Goal: Task Accomplishment & Management: Complete application form

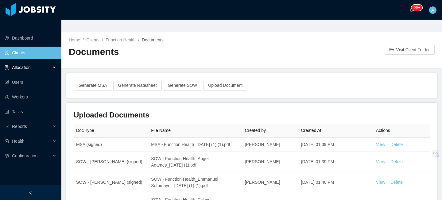
click at [49, 61] on div "Allocation" at bounding box center [30, 67] width 61 height 12
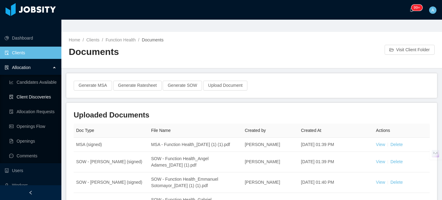
click at [43, 91] on link "Client Discoveries" at bounding box center [32, 97] width 47 height 12
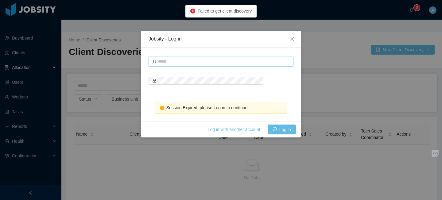
type input "**********"
click at [278, 136] on div "Log in with another account Log in" at bounding box center [221, 129] width 160 height 16
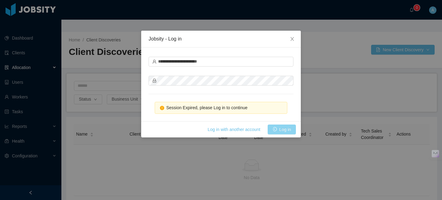
click at [281, 129] on button "Log in" at bounding box center [282, 130] width 28 height 10
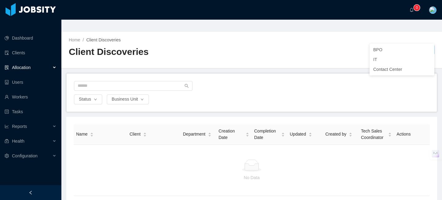
click at [385, 45] on button "New Client Discovery" at bounding box center [403, 50] width 64 height 10
click at [379, 58] on li "IT" at bounding box center [402, 60] width 65 height 10
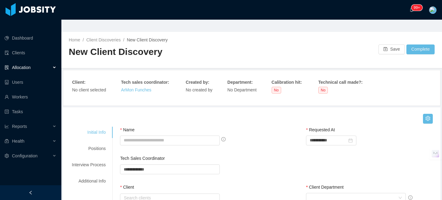
click at [172, 127] on div "Name" at bounding box center [186, 131] width 133 height 9
click at [170, 136] on input "Name" at bounding box center [170, 141] width 100 height 10
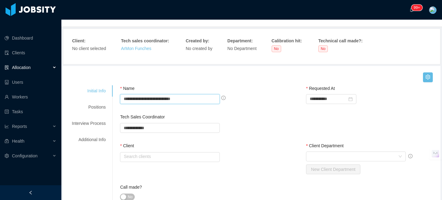
scroll to position [42, 0]
type input "**********"
click at [190, 152] on input "text" at bounding box center [170, 157] width 100 height 10
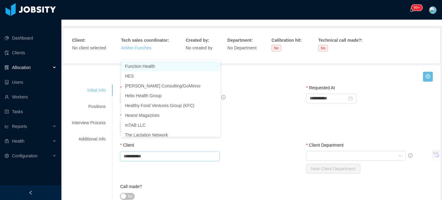
click at [158, 65] on li "Function Health" at bounding box center [170, 66] width 99 height 10
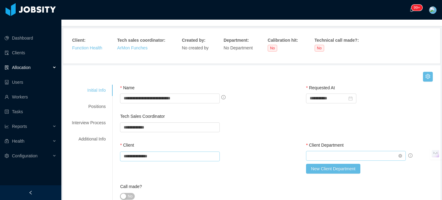
type input "**********"
click at [315, 151] on div "Select Client Department" at bounding box center [354, 155] width 88 height 9
click at [321, 152] on li "Healthcare" at bounding box center [356, 156] width 99 height 10
type input "*"
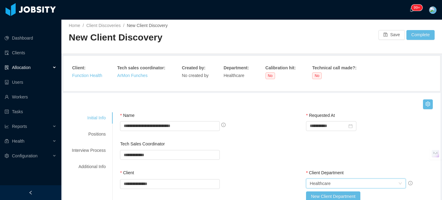
scroll to position [0, 0]
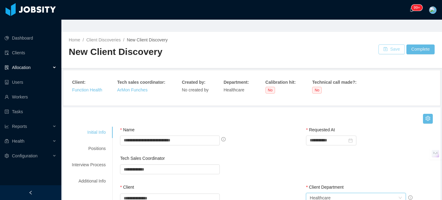
click at [394, 45] on button "Save" at bounding box center [392, 50] width 26 height 10
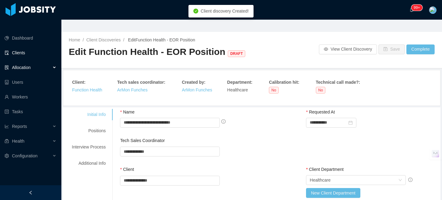
click at [23, 47] on link "Clients" at bounding box center [31, 53] width 52 height 12
